Goal: Information Seeking & Learning: Learn about a topic

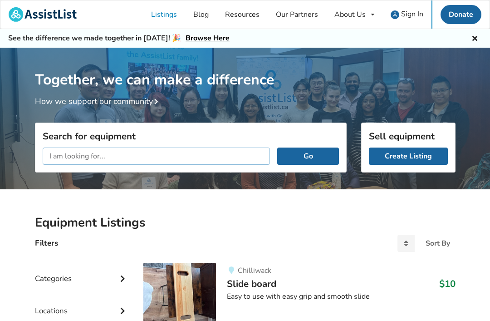
scroll to position [88, 0]
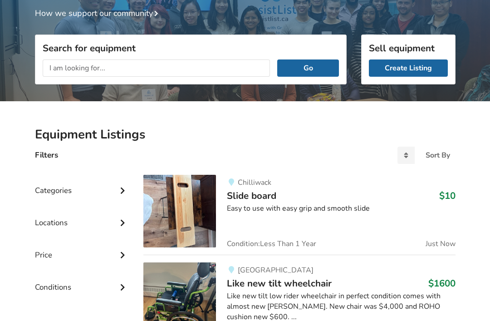
click at [475, 87] on div "Together, we can make a difference How we support our community" at bounding box center [245, 33] width 490 height 147
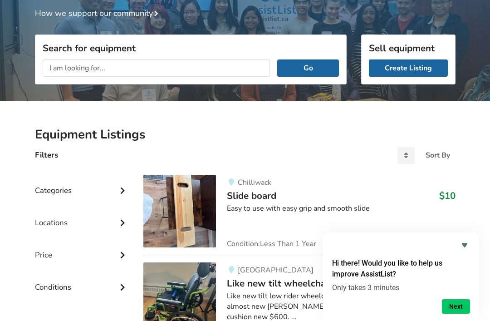
click at [197, 204] on img at bounding box center [179, 211] width 73 height 73
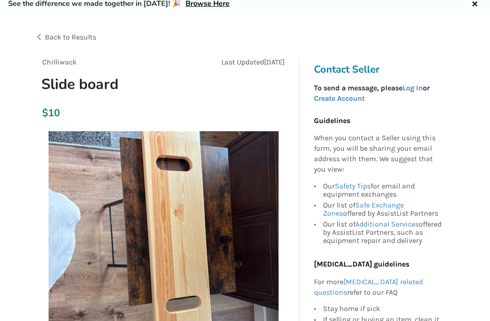
scroll to position [35, 0]
click at [195, 214] on img at bounding box center [164, 246] width 230 height 230
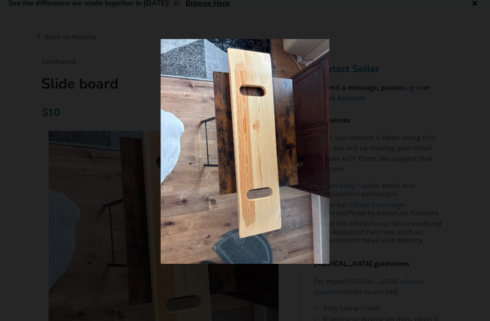
click at [267, 172] on img at bounding box center [245, 151] width 168 height 224
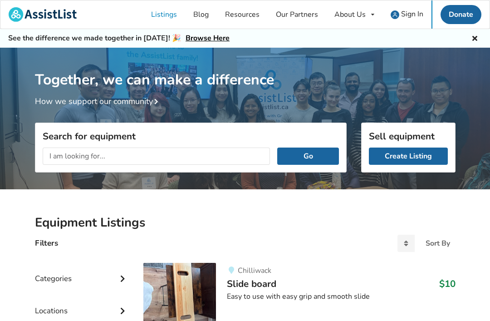
click at [73, 155] on input "text" at bounding box center [157, 155] width 228 height 17
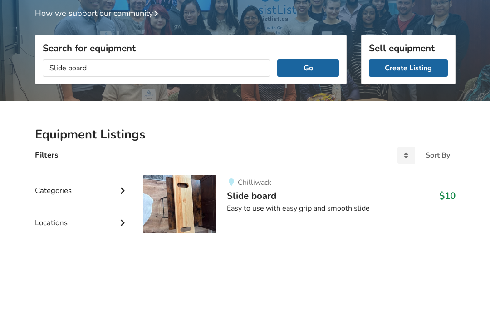
type input "Slide board"
click at [325, 147] on button "Go" at bounding box center [307, 155] width 61 height 17
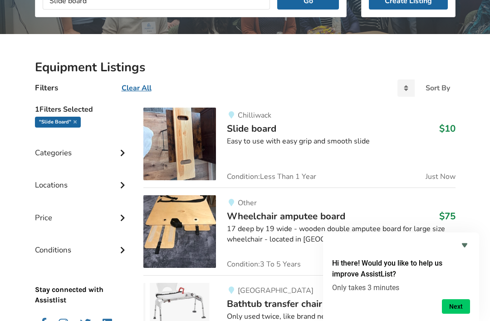
scroll to position [154, 0]
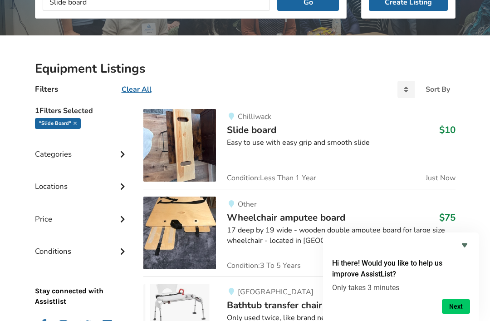
click at [265, 132] on span "Slide board" at bounding box center [251, 129] width 49 height 13
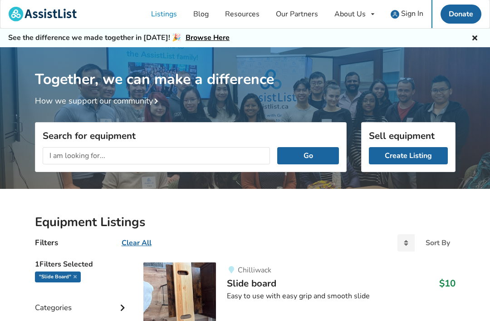
click at [76, 158] on input "text" at bounding box center [157, 155] width 228 height 17
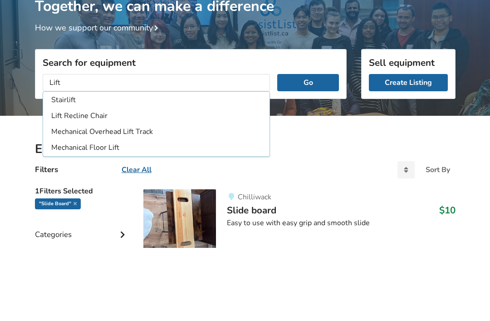
type input "Lift"
click at [308, 147] on button "Go" at bounding box center [307, 155] width 61 height 17
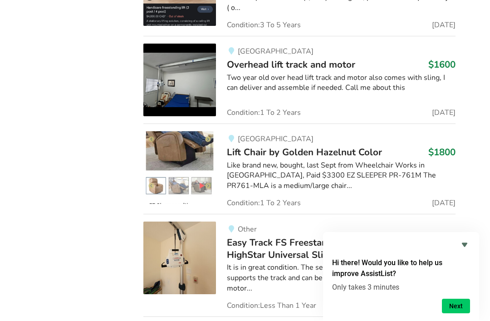
scroll to position [684, 0]
click at [186, 131] on img at bounding box center [179, 167] width 73 height 73
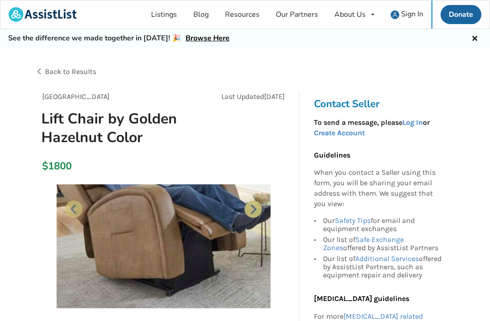
click at [209, 224] on img at bounding box center [164, 299] width 230 height 230
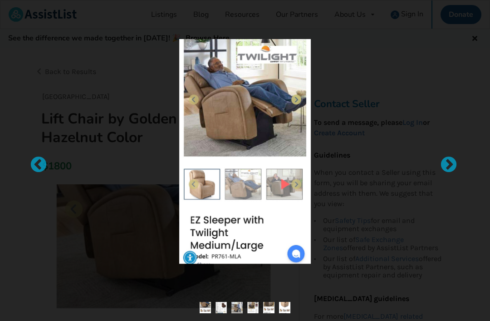
click at [448, 165] on div at bounding box center [443, 160] width 9 height 9
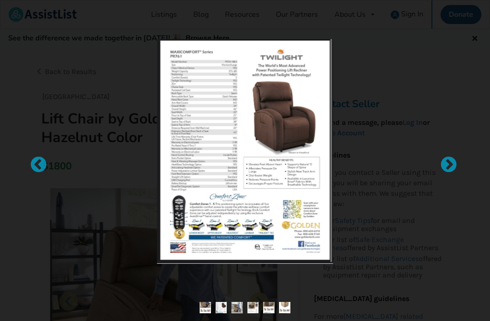
click at [448, 165] on div at bounding box center [443, 160] width 9 height 9
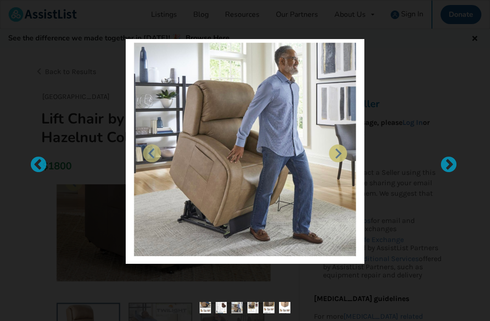
click at [448, 165] on div at bounding box center [443, 160] width 9 height 9
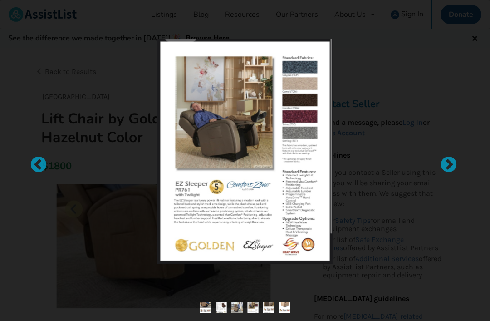
click at [448, 165] on div at bounding box center [443, 160] width 9 height 9
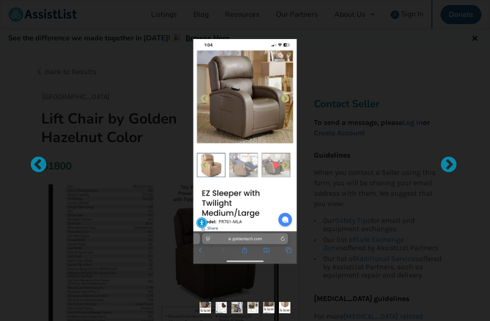
click at [449, 38] on div at bounding box center [245, 160] width 490 height 321
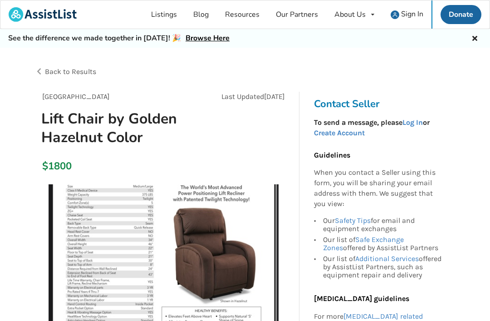
click at [485, 37] on div "See the difference we made together in [DATE]! 🎉 Browse Here" at bounding box center [245, 38] width 490 height 19
click at [475, 40] on icon at bounding box center [474, 37] width 9 height 7
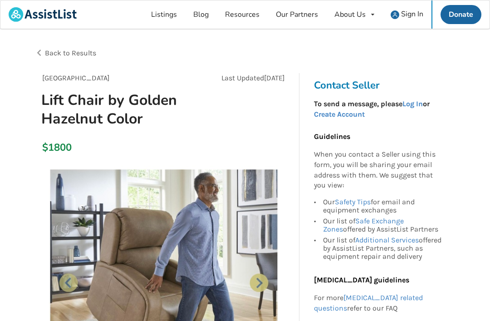
click at [85, 55] on span "Back to Results" at bounding box center [70, 53] width 51 height 9
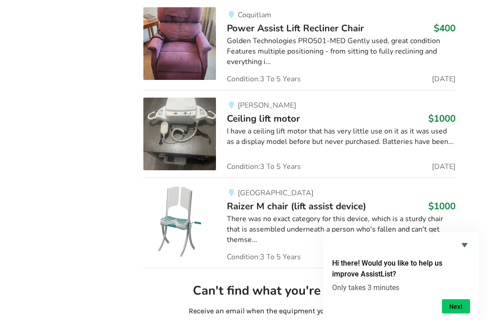
scroll to position [2239, 0]
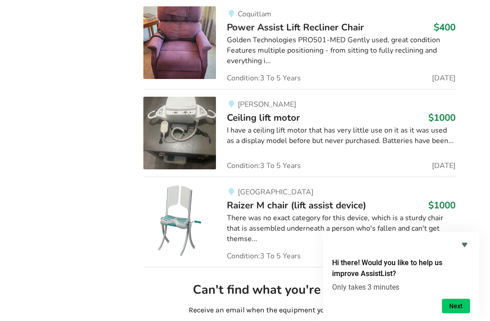
click at [194, 185] on img at bounding box center [179, 221] width 73 height 73
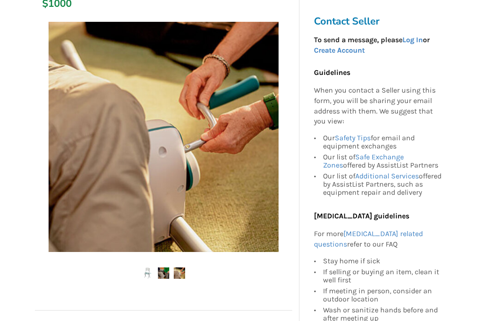
scroll to position [151, 0]
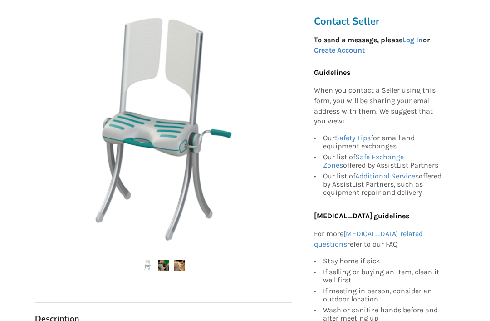
click at [165, 263] on img at bounding box center [163, 264] width 11 height 11
click at [182, 268] on img at bounding box center [179, 264] width 11 height 11
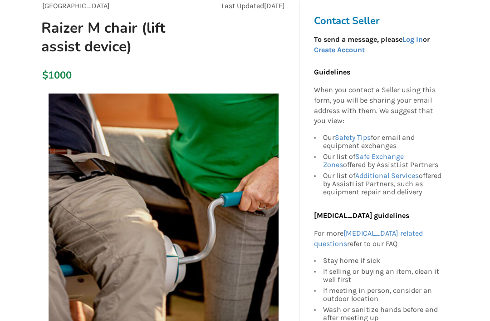
scroll to position [0, 0]
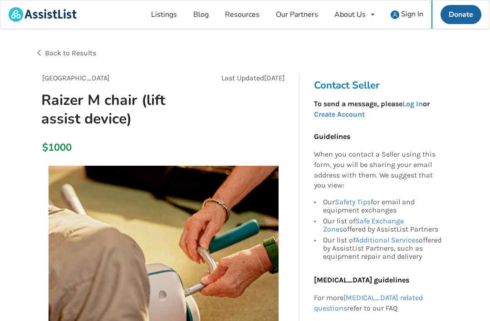
click at [84, 49] on span "Back to Results" at bounding box center [70, 53] width 51 height 9
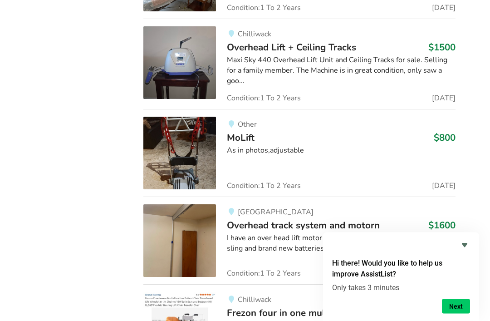
scroll to position [2671, 0]
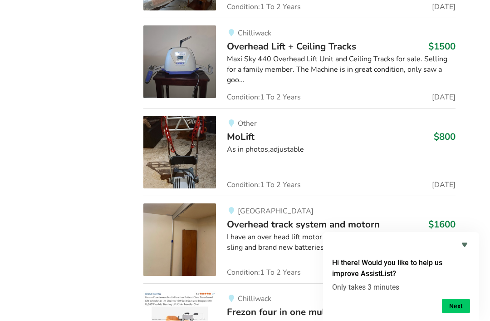
click at [190, 121] on img at bounding box center [179, 152] width 73 height 73
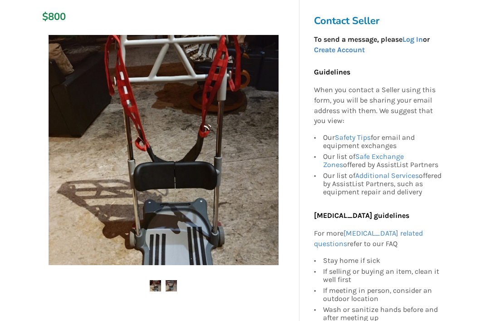
click at [175, 286] on img at bounding box center [170, 285] width 11 height 11
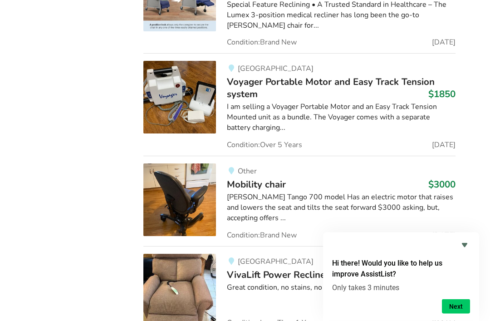
scroll to position [3268, 0]
click at [189, 172] on img at bounding box center [179, 200] width 73 height 73
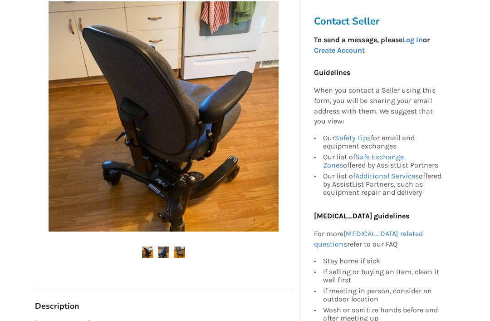
scroll to position [146, 0]
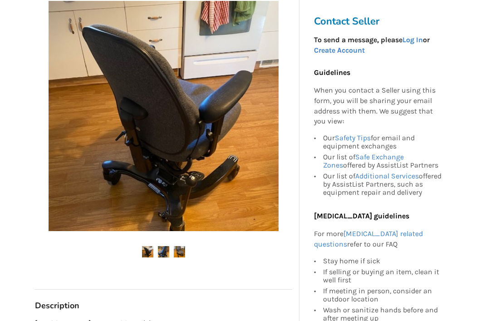
click at [167, 254] on img at bounding box center [163, 251] width 11 height 11
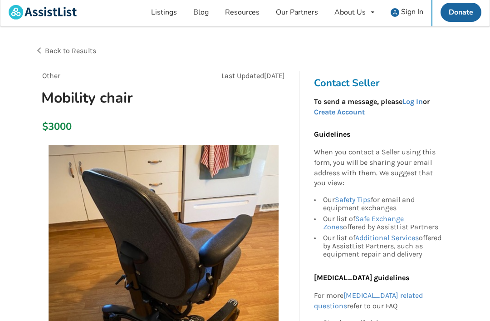
scroll to position [0, 0]
